Goal: Task Accomplishment & Management: Complete application form

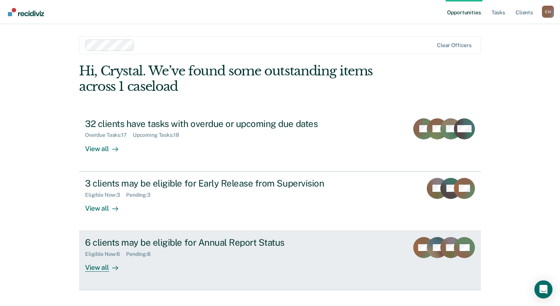
click at [165, 240] on div "6 clients may be eligible for Annual Report Status" at bounding box center [217, 242] width 264 height 11
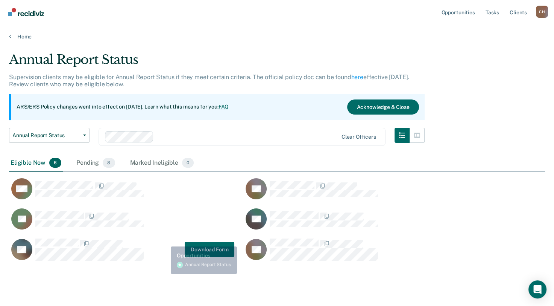
scroll to position [207, 530]
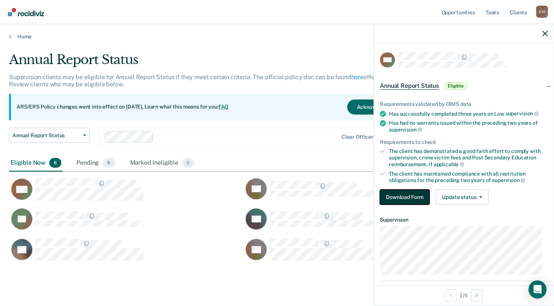
click at [422, 198] on button "Download Form" at bounding box center [405, 196] width 50 height 15
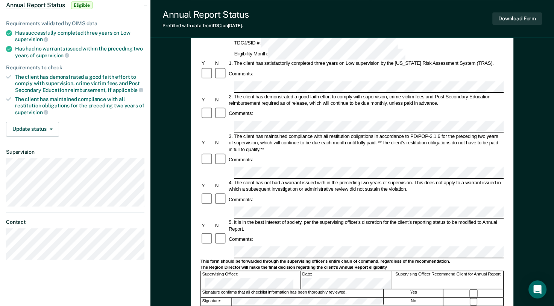
scroll to position [113, 0]
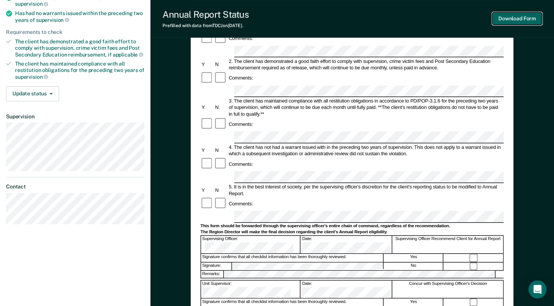
click at [522, 20] on button "Download Form" at bounding box center [518, 18] width 50 height 12
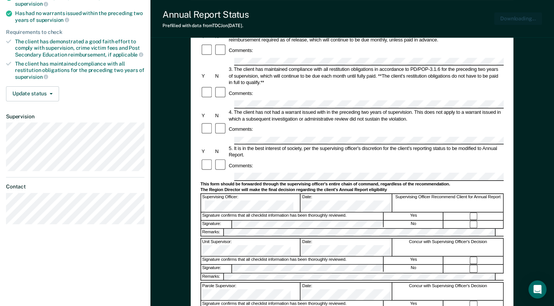
scroll to position [0, 0]
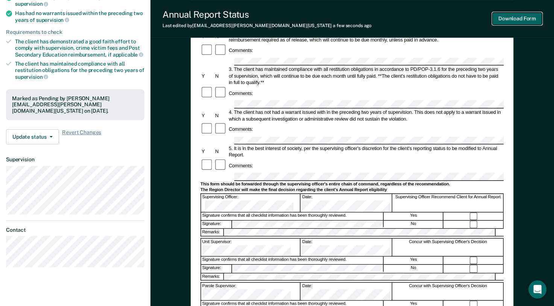
click at [505, 15] on button "Download Form" at bounding box center [518, 18] width 50 height 12
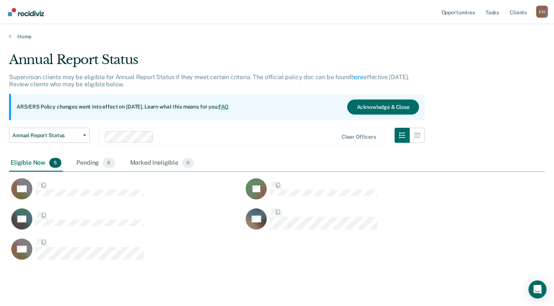
scroll to position [207, 530]
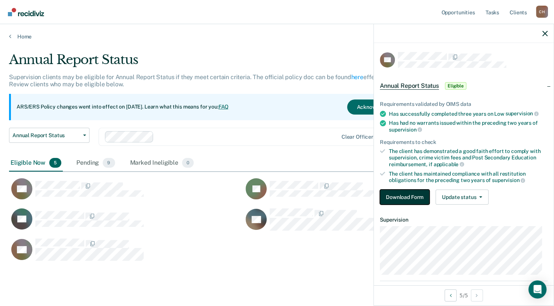
click at [391, 200] on button "Download Form" at bounding box center [405, 196] width 50 height 15
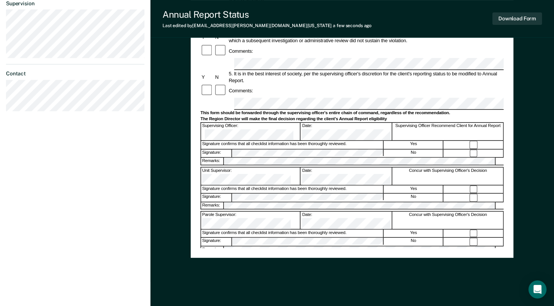
scroll to position [236, 0]
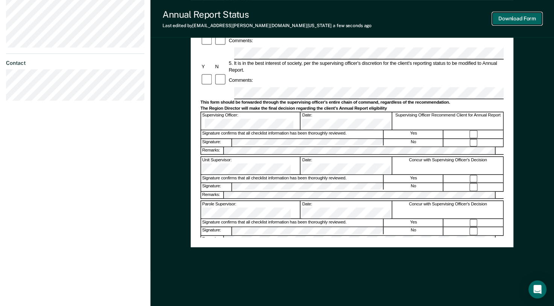
click at [503, 20] on button "Download Form" at bounding box center [518, 18] width 50 height 12
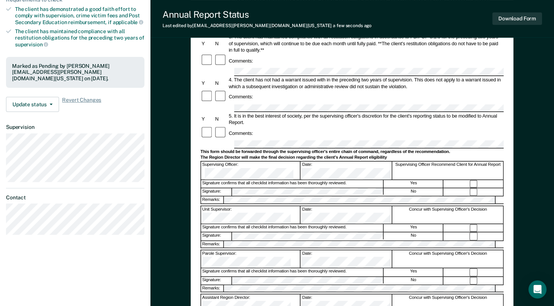
scroll to position [151, 0]
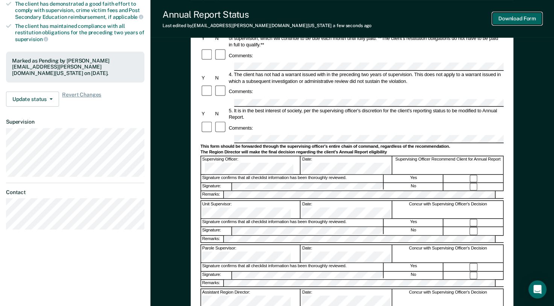
click at [508, 19] on button "Download Form" at bounding box center [518, 18] width 50 height 12
click at [361, 17] on div "Annual Report Status Last edited by [PERSON_NAME][EMAIL_ADDRESS][PERSON_NAME][D…" at bounding box center [353, 19] width 404 height 38
click at [510, 21] on button "Download Form" at bounding box center [518, 18] width 50 height 12
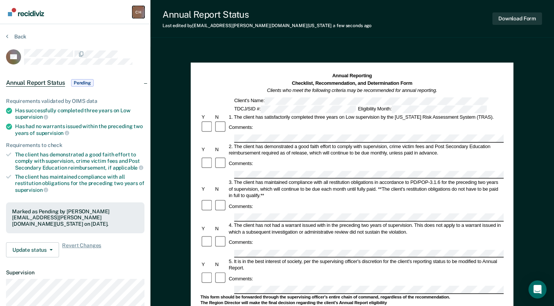
click at [139, 12] on div "C H" at bounding box center [138, 12] width 12 height 12
click at [109, 30] on link "Profile" at bounding box center [108, 30] width 61 height 6
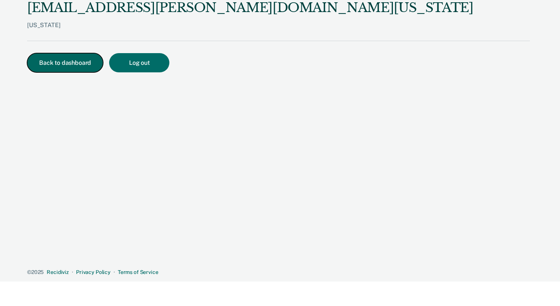
click at [57, 65] on button "Back to dashboard" at bounding box center [65, 62] width 76 height 19
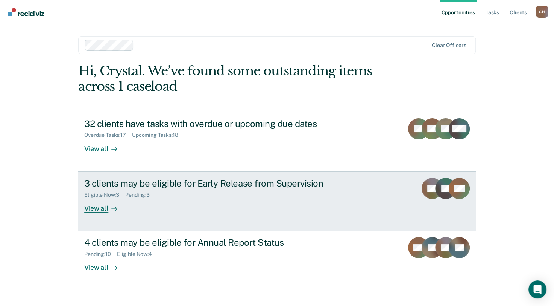
click at [183, 187] on div "3 clients may be eligible for Early Release from Supervision" at bounding box center [216, 183] width 264 height 11
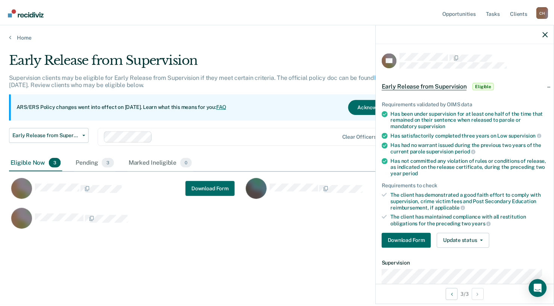
scroll to position [191, 536]
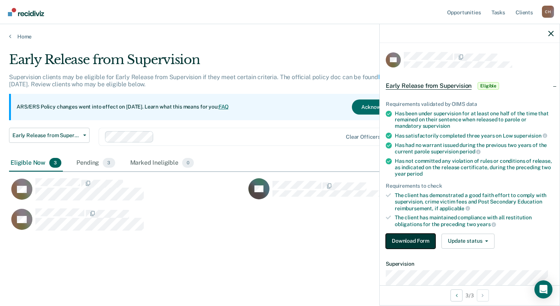
click at [408, 241] on button "Download Form" at bounding box center [411, 240] width 50 height 15
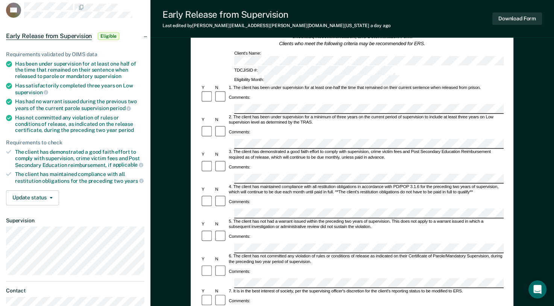
scroll to position [113, 0]
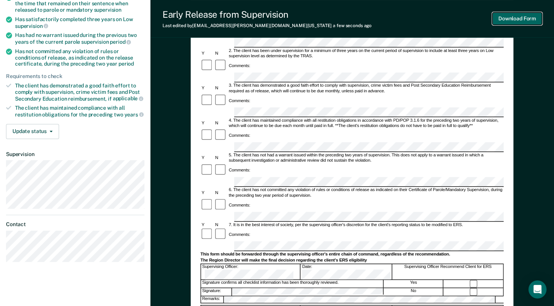
click at [531, 19] on button "Download Form" at bounding box center [518, 18] width 50 height 12
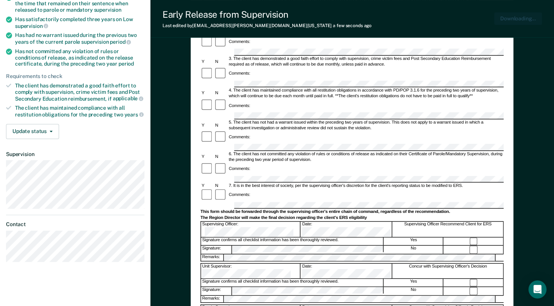
scroll to position [0, 0]
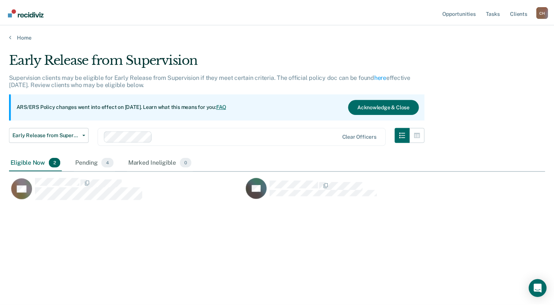
scroll to position [191, 536]
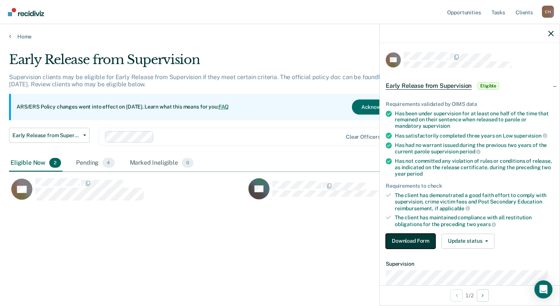
click at [410, 241] on button "Download Form" at bounding box center [411, 240] width 50 height 15
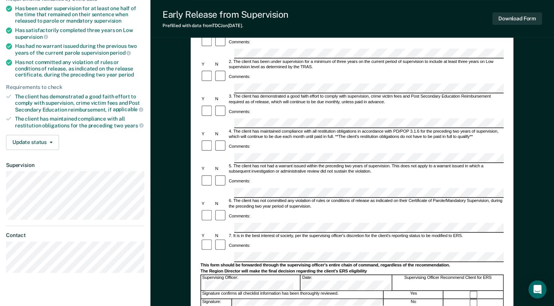
scroll to position [113, 0]
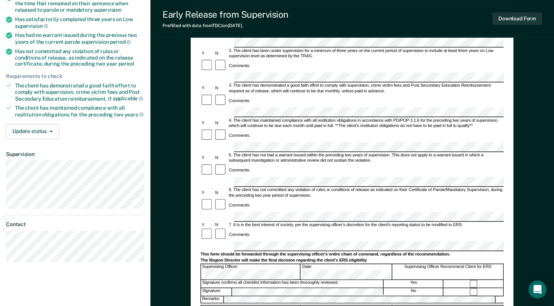
click at [470, 279] on div at bounding box center [473, 283] width 59 height 8
click at [515, 18] on button "Download Form" at bounding box center [518, 18] width 50 height 12
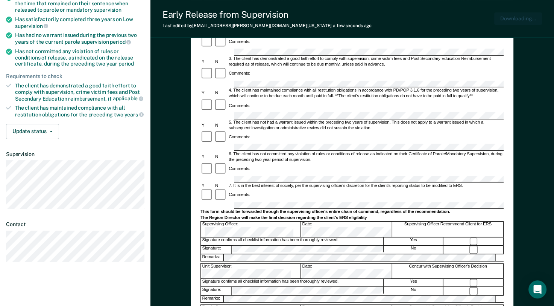
scroll to position [0, 0]
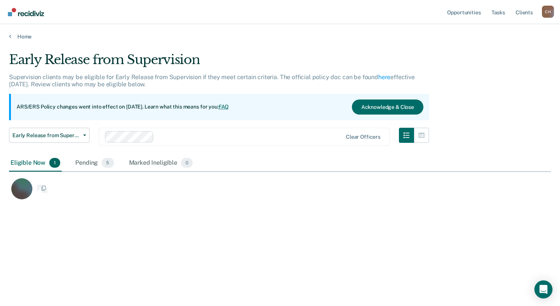
scroll to position [191, 536]
click at [18, 36] on link "Home" at bounding box center [280, 36] width 542 height 7
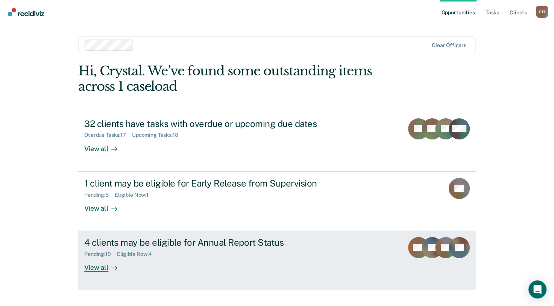
click at [105, 269] on div "View all" at bounding box center [105, 264] width 42 height 15
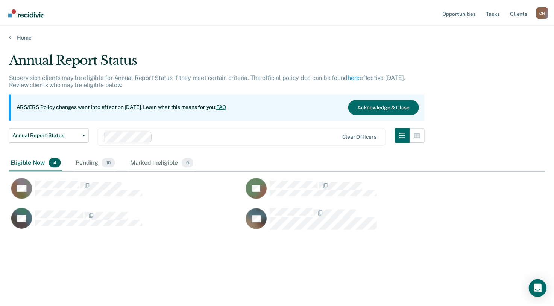
scroll to position [191, 536]
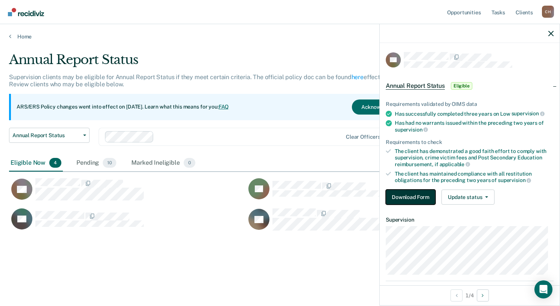
click at [412, 195] on button "Download Form" at bounding box center [411, 196] width 50 height 15
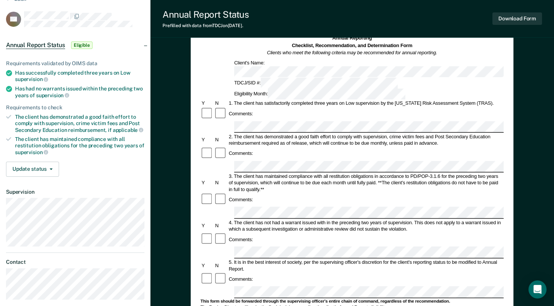
scroll to position [75, 0]
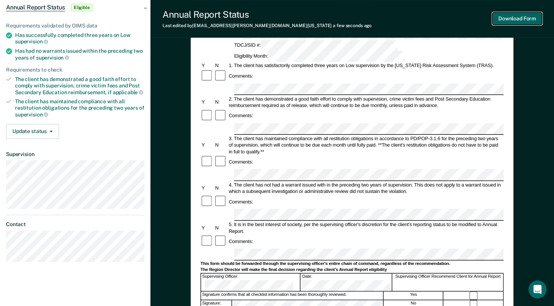
click at [515, 16] on button "Download Form" at bounding box center [518, 18] width 50 height 12
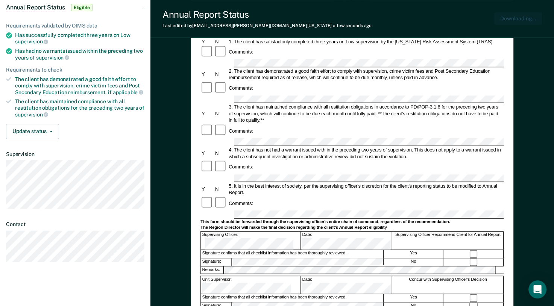
scroll to position [0, 0]
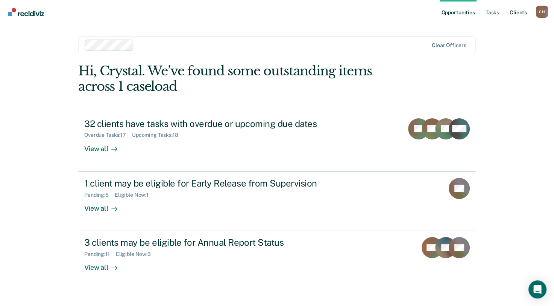
click at [526, 17] on link "Client s" at bounding box center [518, 12] width 20 height 24
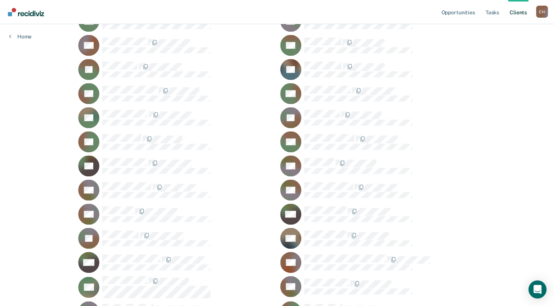
scroll to position [1129, 0]
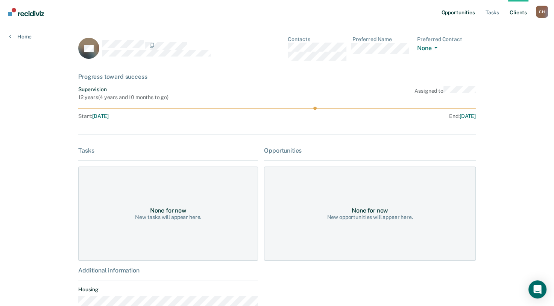
click at [450, 11] on link "Opportunities" at bounding box center [458, 12] width 37 height 24
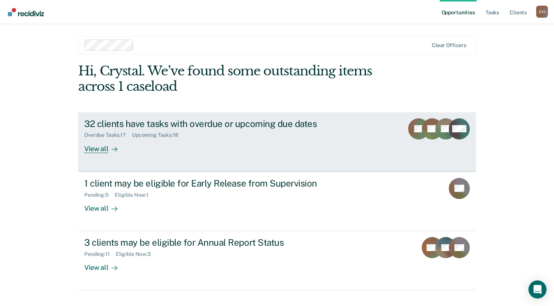
click at [98, 148] on div "View all" at bounding box center [105, 145] width 42 height 15
